Goal: Task Accomplishment & Management: Use online tool/utility

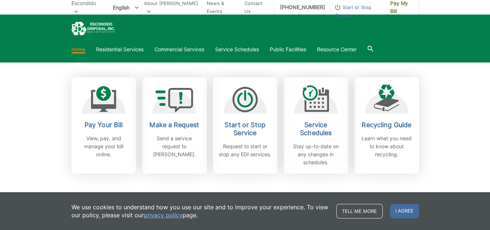
scroll to position [191, 0]
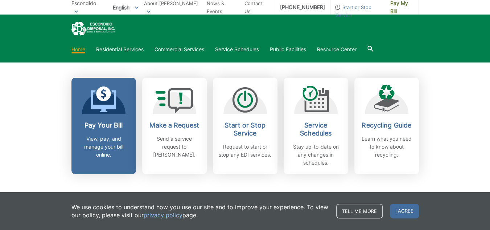
click at [110, 141] on p "View, pay, and manage your bill online." at bounding box center [104, 147] width 54 height 24
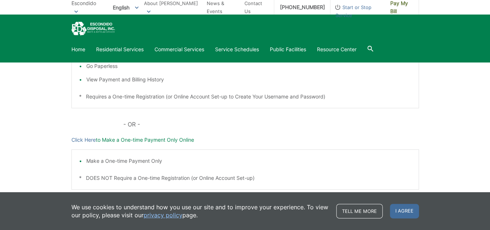
scroll to position [220, 0]
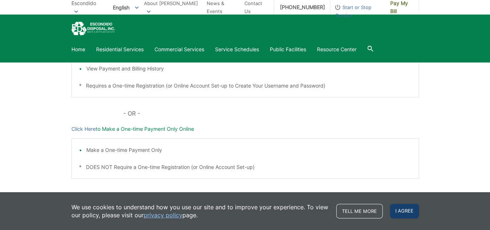
click at [408, 217] on span "I agree" at bounding box center [404, 211] width 29 height 15
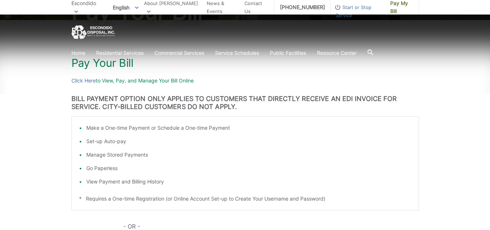
scroll to position [106, 0]
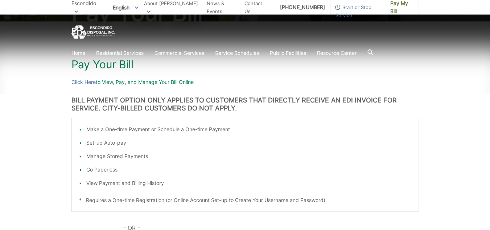
click at [131, 190] on div "Make a One-time Payment or Schedule a One-time Payment Set-up Auto-pay Manage S…" at bounding box center [245, 165] width 348 height 94
click at [134, 183] on li "View Payment and Billing History" at bounding box center [248, 183] width 325 height 8
click at [126, 184] on li "View Payment and Billing History" at bounding box center [248, 183] width 325 height 8
click at [94, 81] on link "Click Here" at bounding box center [83, 82] width 24 height 8
